Goal: Task Accomplishment & Management: Complete application form

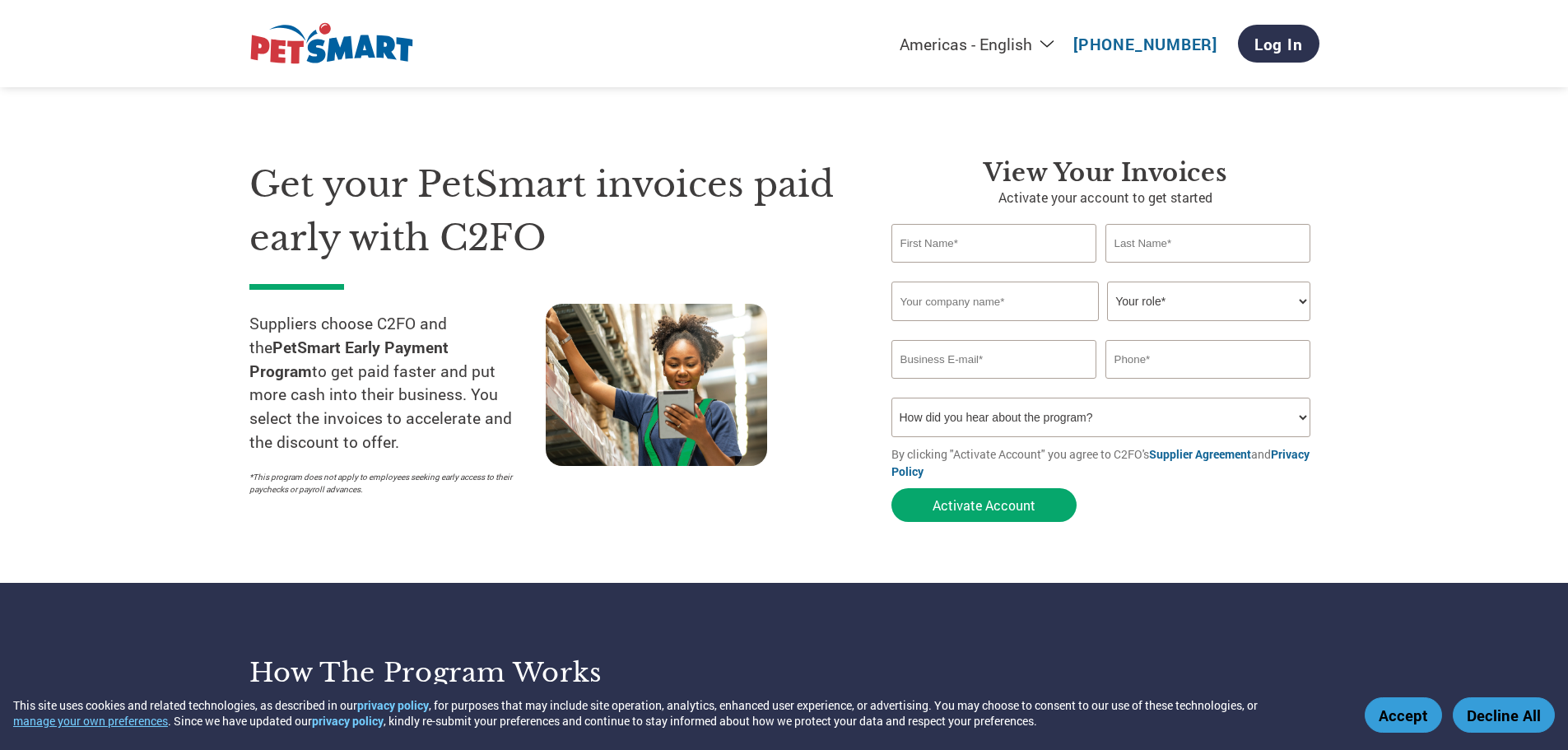
click at [1046, 241] on input "text" at bounding box center [995, 243] width 206 height 39
type input "[PERSON_NAME]"
type input "Logical Brands, Inc."
click at [1202, 301] on select "Your role* CFO Controller Credit Manager Finance Director Treasurer CEO Preside…" at bounding box center [1208, 301] width 204 height 40
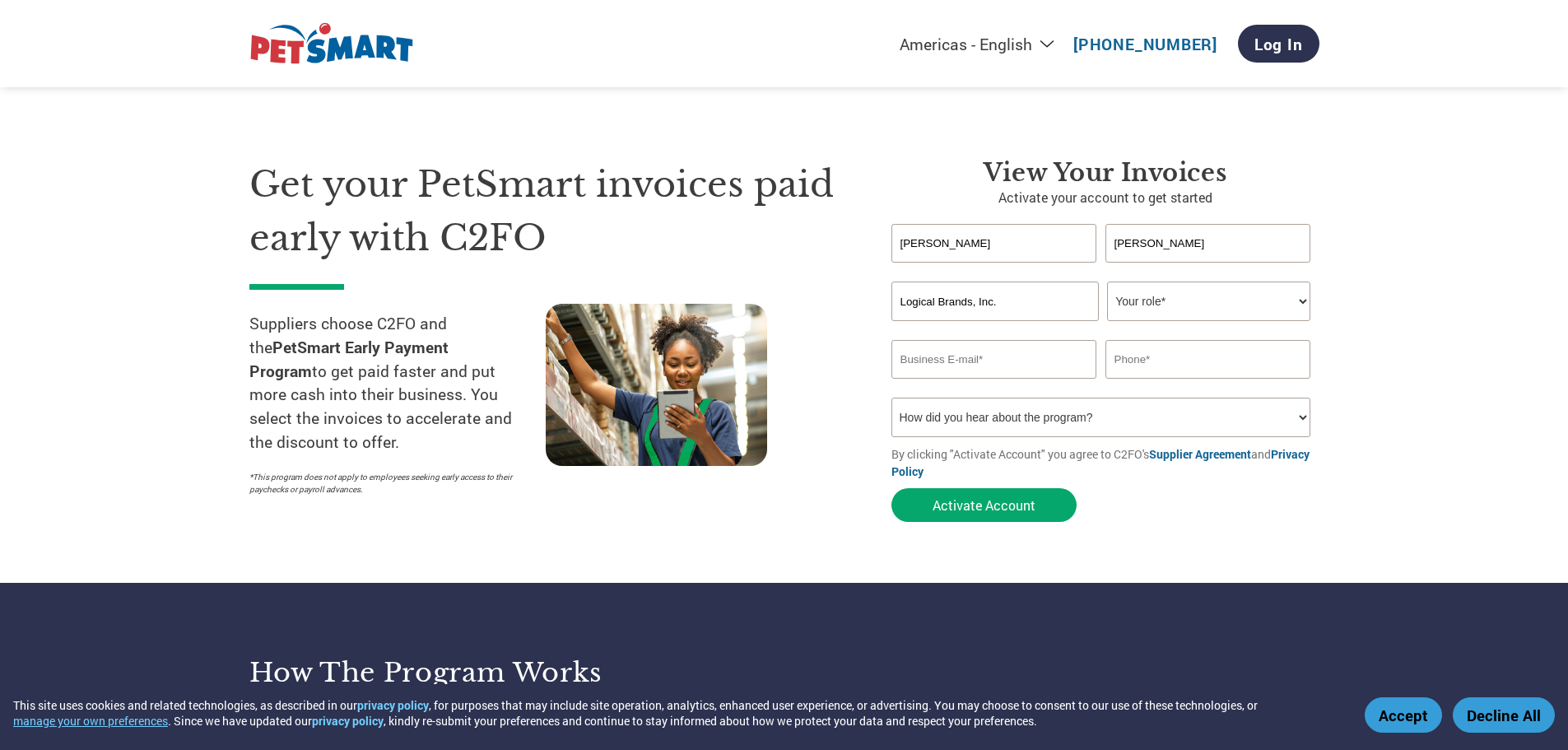
select select "CEO"
click at [1107, 281] on select "Your role* CFO Controller Credit Manager Finance Director Treasurer CEO Preside…" at bounding box center [1208, 301] width 204 height 40
click at [1000, 364] on input "email" at bounding box center [995, 360] width 206 height 39
type input "[EMAIL_ADDRESS][DOMAIN_NAME]"
type input "[PHONE_NUMBER]"
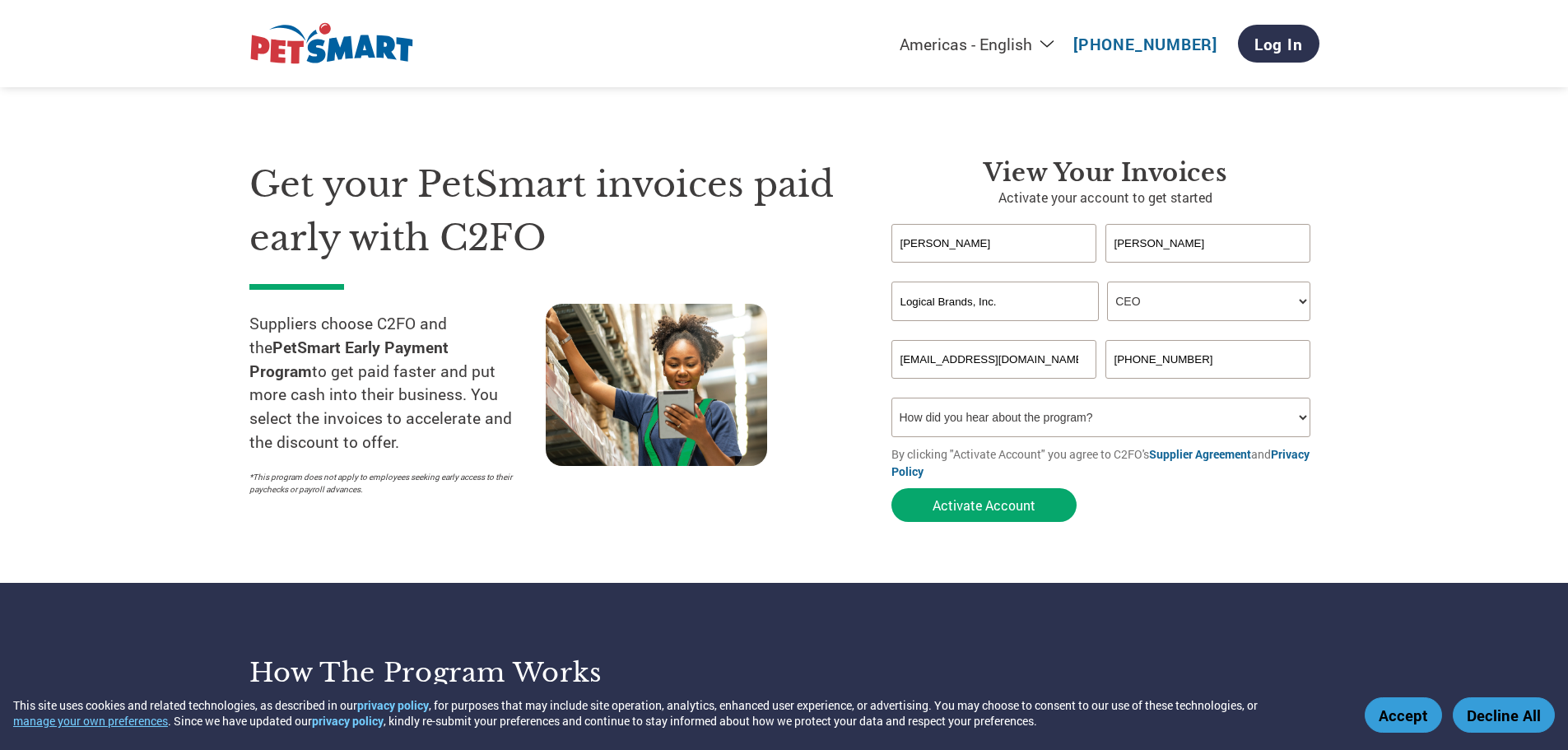
click at [1103, 413] on select "How did you hear about the program? Received a letter Email Social Media Online…" at bounding box center [1102, 417] width 420 height 40
select select "Email"
click at [892, 397] on select "How did you hear about the program? Received a letter Email Social Media Online…" at bounding box center [1102, 417] width 420 height 40
click at [997, 506] on button "Activate Account" at bounding box center [985, 505] width 185 height 33
